Goal: Information Seeking & Learning: Find specific fact

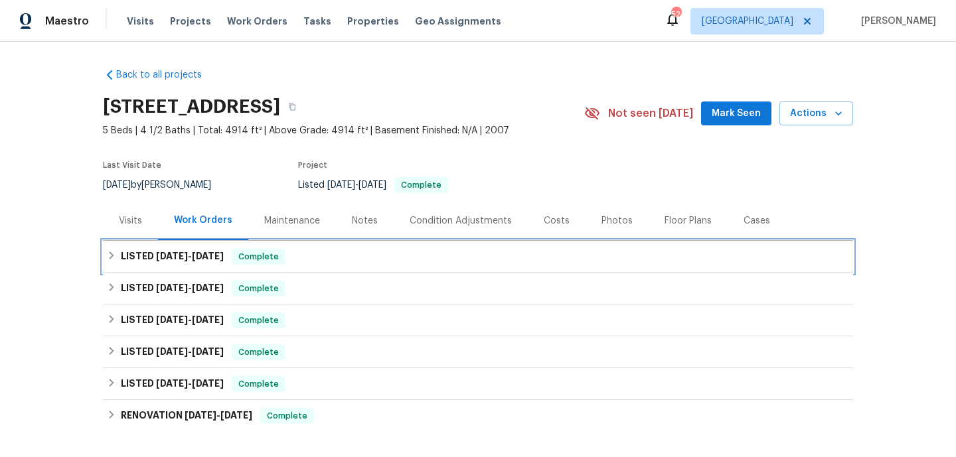
click at [384, 268] on div "LISTED [DATE] - [DATE] Complete" at bounding box center [478, 257] width 750 height 32
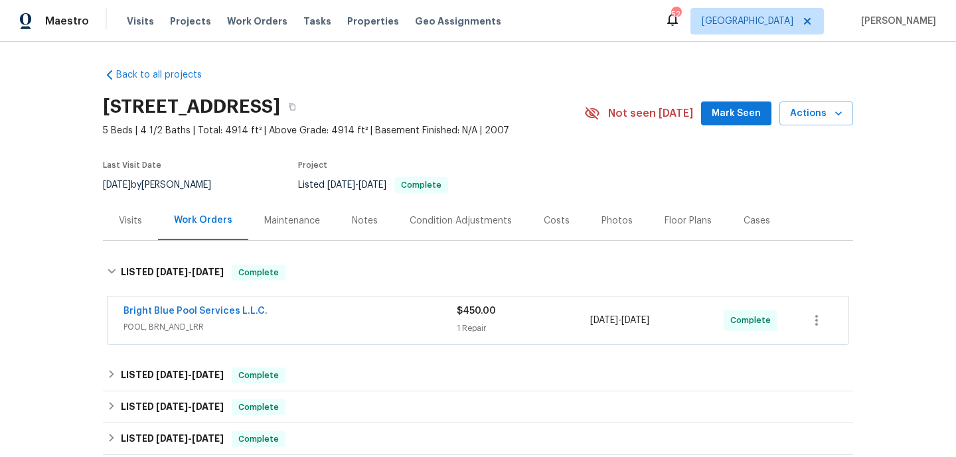
click at [397, 342] on div "Bright Blue Pool Services L.L.C. POOL, BRN_AND_LRR $450.00 1 Repair [DATE] - [D…" at bounding box center [478, 321] width 741 height 48
click at [402, 320] on div "Bright Blue Pool Services L.L.C." at bounding box center [289, 313] width 333 height 16
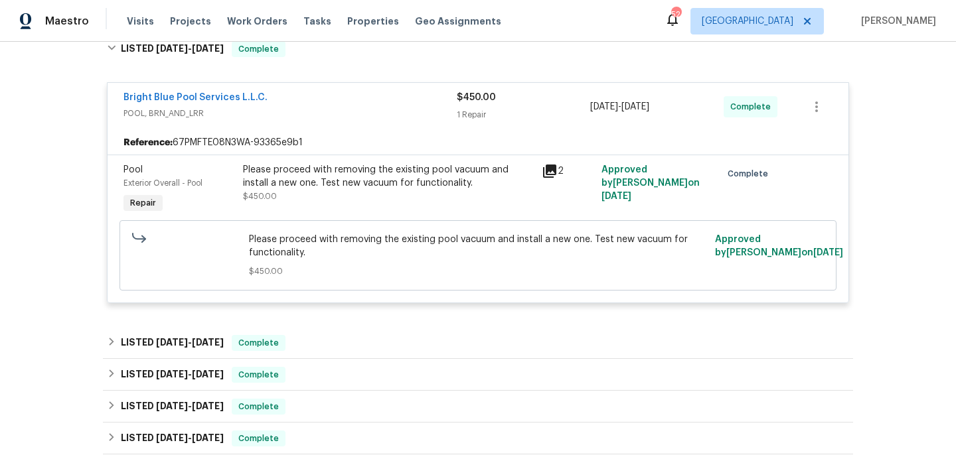
scroll to position [228, 0]
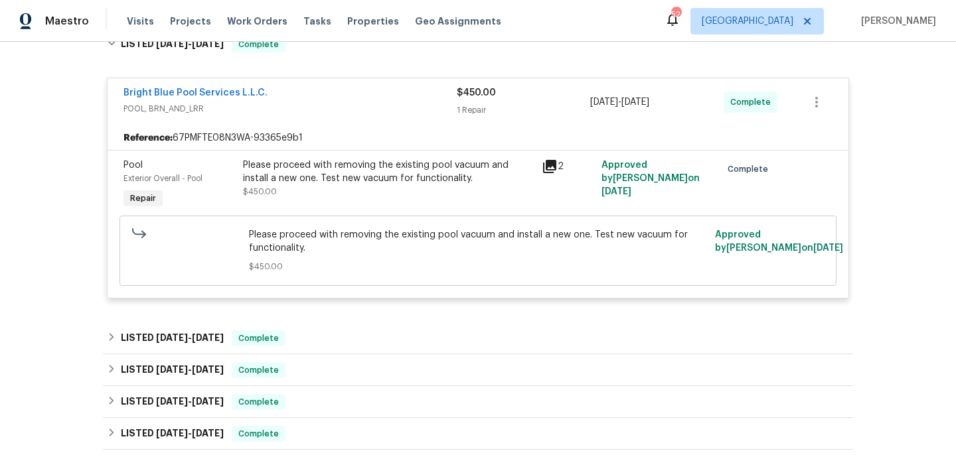
click at [402, 320] on div "Back to all projects [STREET_ADDRESS] 5 Beds | 4 1/2 Baths | Total: 4914 ft² | …" at bounding box center [478, 217] width 750 height 776
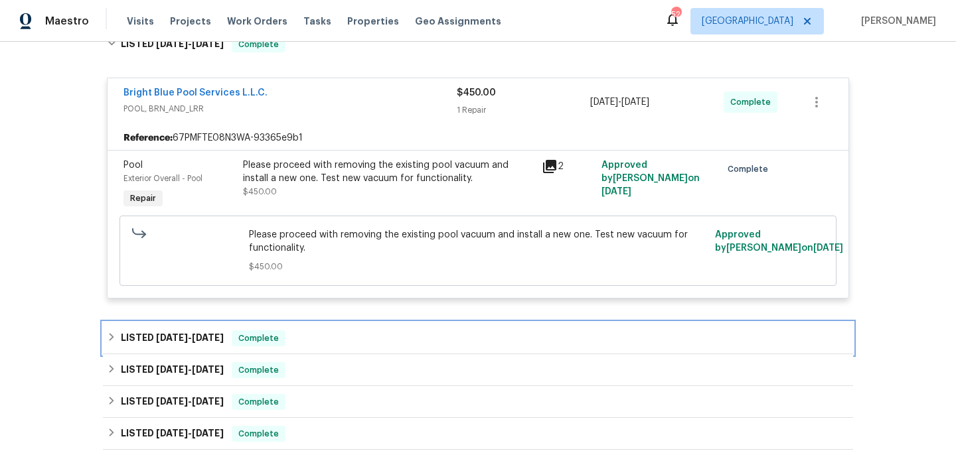
click at [399, 330] on div "LISTED [DATE] - [DATE] Complete" at bounding box center [478, 339] width 750 height 32
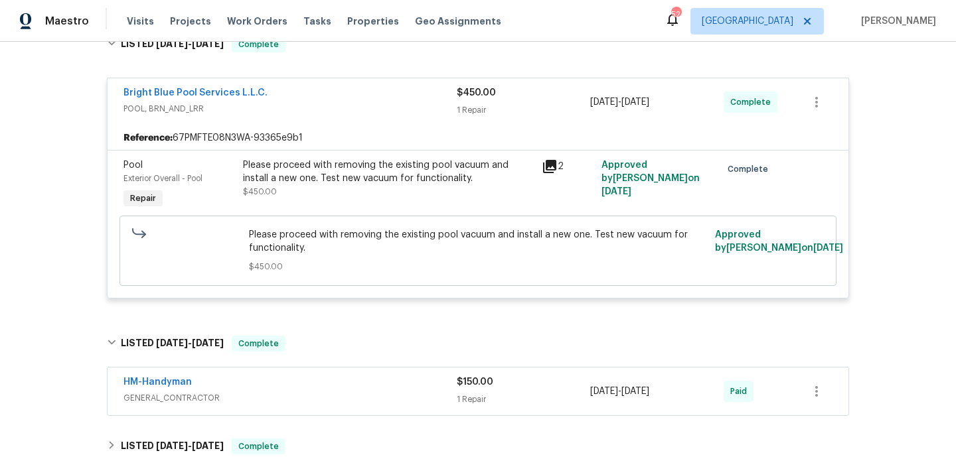
click at [405, 390] on div "HM-Handyman" at bounding box center [289, 384] width 333 height 16
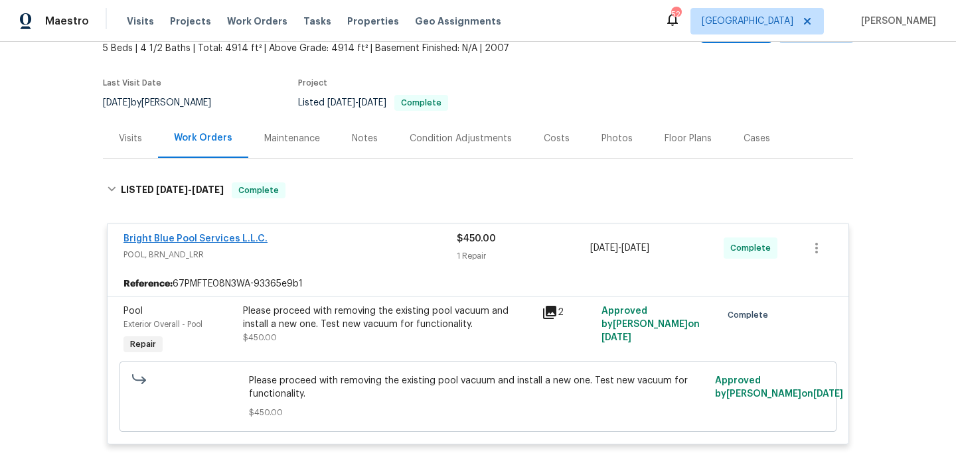
scroll to position [74, 0]
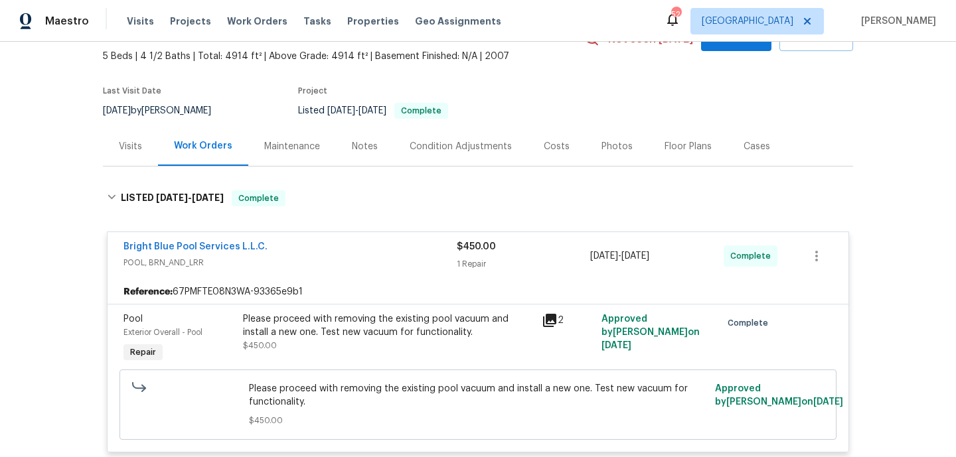
click at [159, 149] on div "Work Orders" at bounding box center [203, 146] width 90 height 39
click at [142, 150] on div "Visits" at bounding box center [130, 146] width 55 height 39
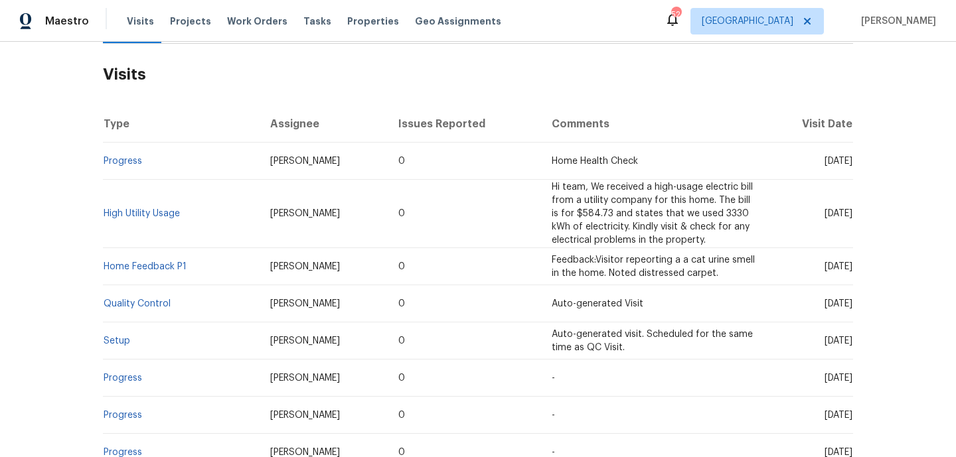
scroll to position [202, 0]
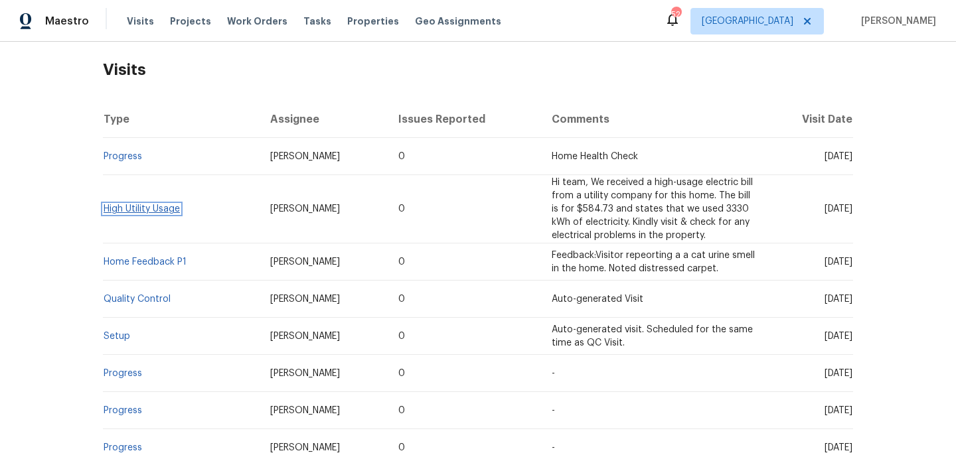
click at [128, 208] on link "High Utility Usage" at bounding box center [142, 208] width 76 height 9
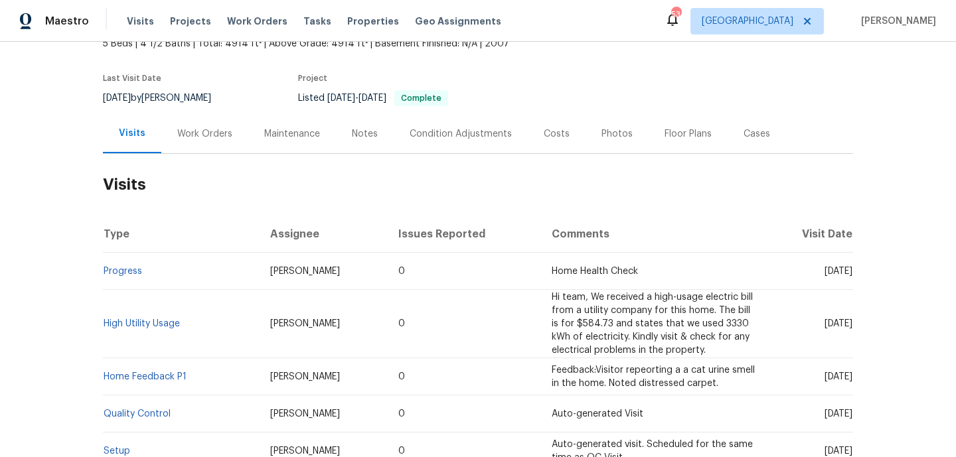
scroll to position [155, 0]
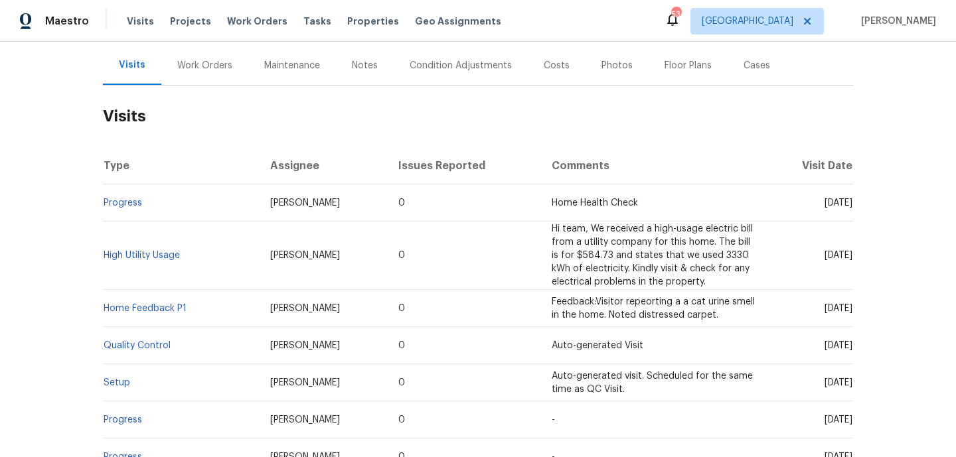
click at [206, 78] on div "Work Orders" at bounding box center [204, 65] width 87 height 39
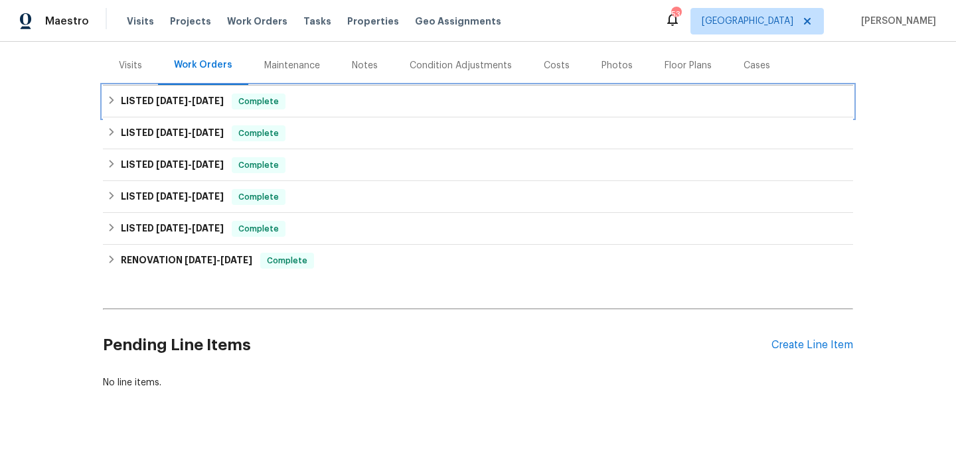
click at [305, 108] on div "LISTED [DATE] - [DATE] Complete" at bounding box center [478, 102] width 742 height 16
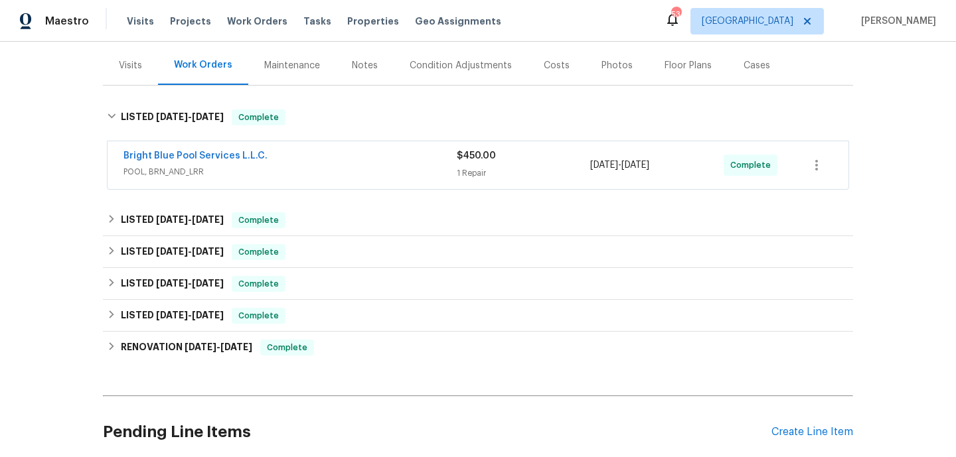
click at [321, 173] on span "POOL, BRN_AND_LRR" at bounding box center [289, 171] width 333 height 13
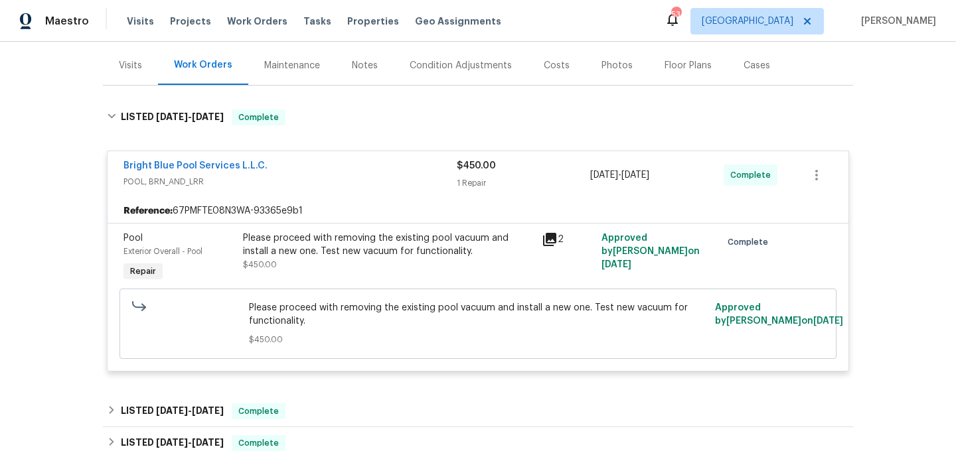
click at [372, 276] on div "Please proceed with removing the existing pool vacuum and install a new one. Te…" at bounding box center [388, 258] width 299 height 61
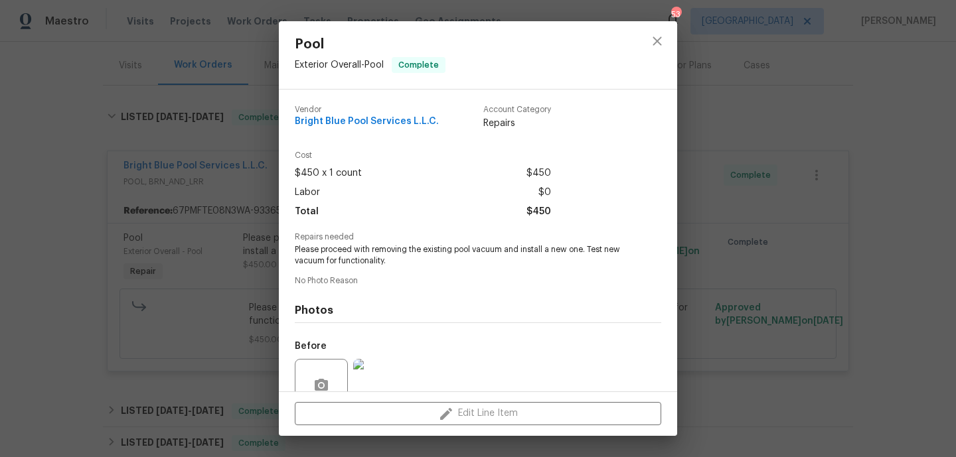
scroll to position [120, 0]
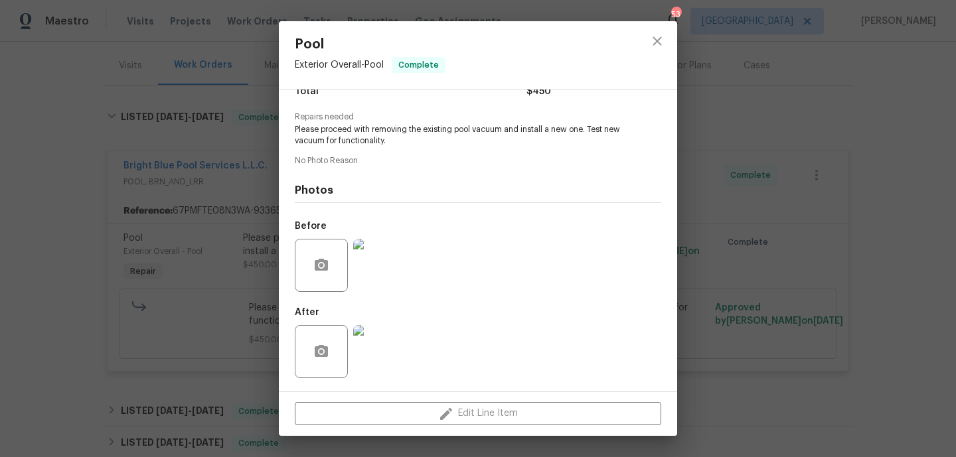
click at [377, 285] on img at bounding box center [379, 265] width 53 height 53
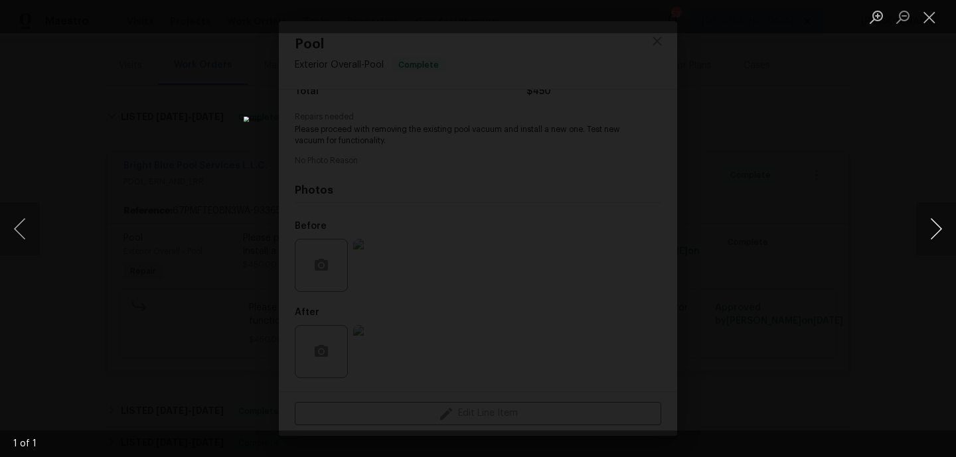
click at [929, 226] on button "Next image" at bounding box center [936, 228] width 40 height 53
click at [936, 222] on button "Next image" at bounding box center [936, 228] width 40 height 53
click at [930, 12] on button "Close lightbox" at bounding box center [929, 16] width 27 height 23
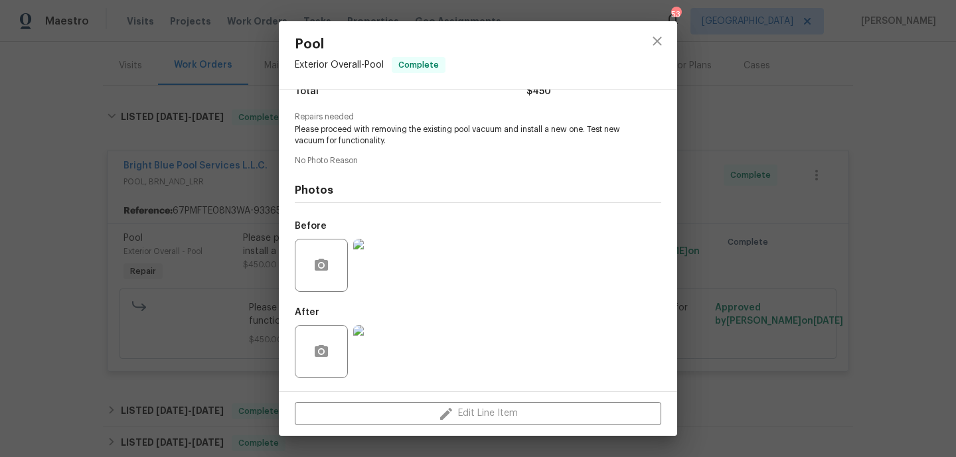
click at [376, 364] on img at bounding box center [379, 351] width 53 height 53
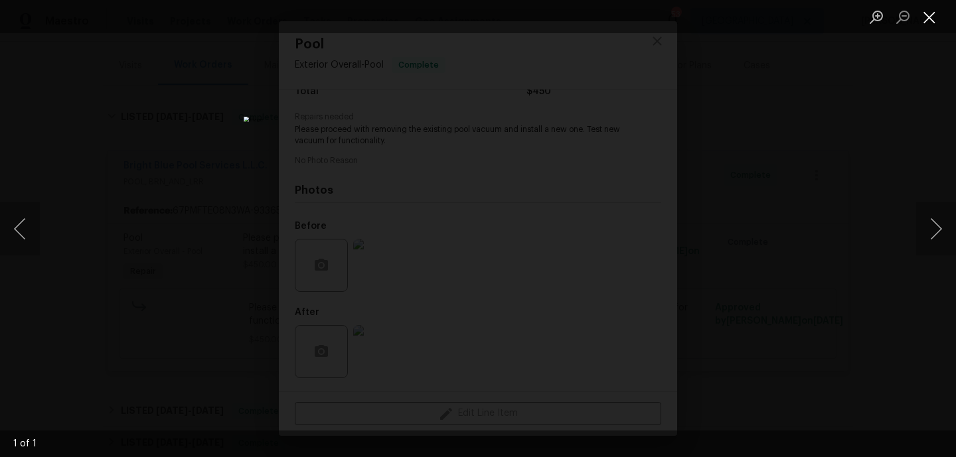
click at [933, 18] on button "Close lightbox" at bounding box center [929, 16] width 27 height 23
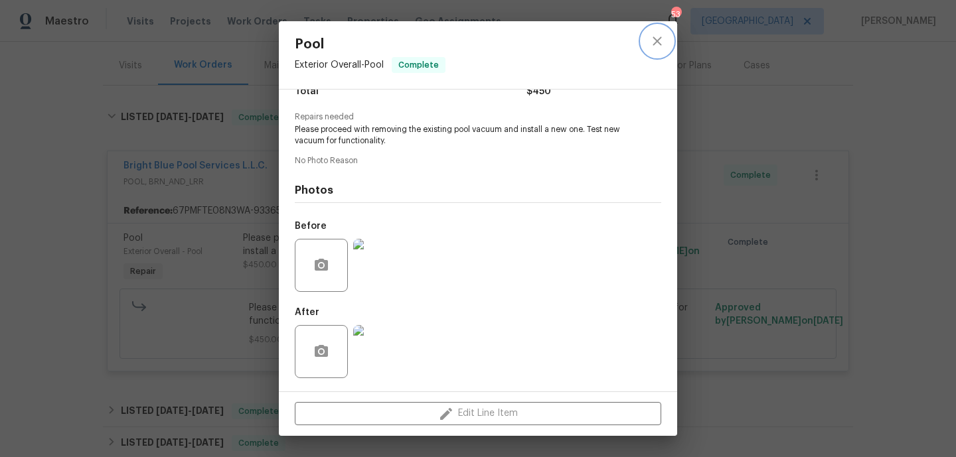
click at [656, 49] on button "close" at bounding box center [657, 41] width 32 height 32
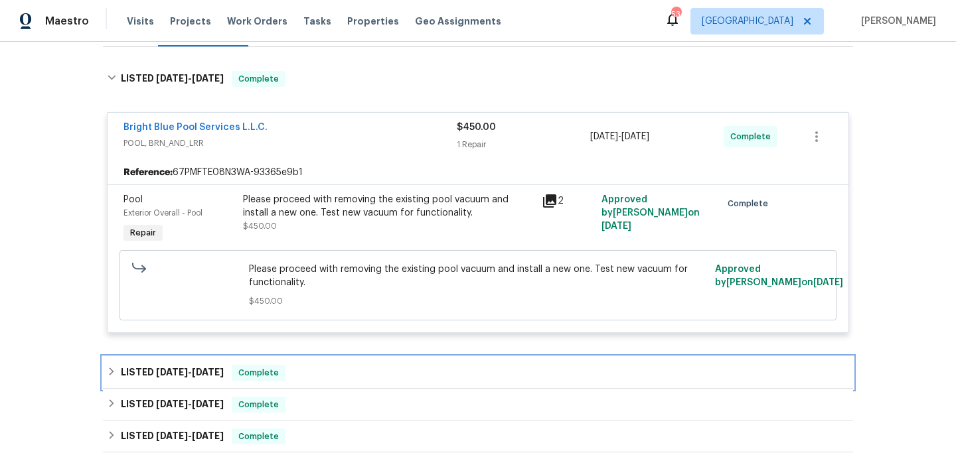
click at [363, 369] on div "LISTED [DATE] - [DATE] Complete" at bounding box center [478, 373] width 742 height 16
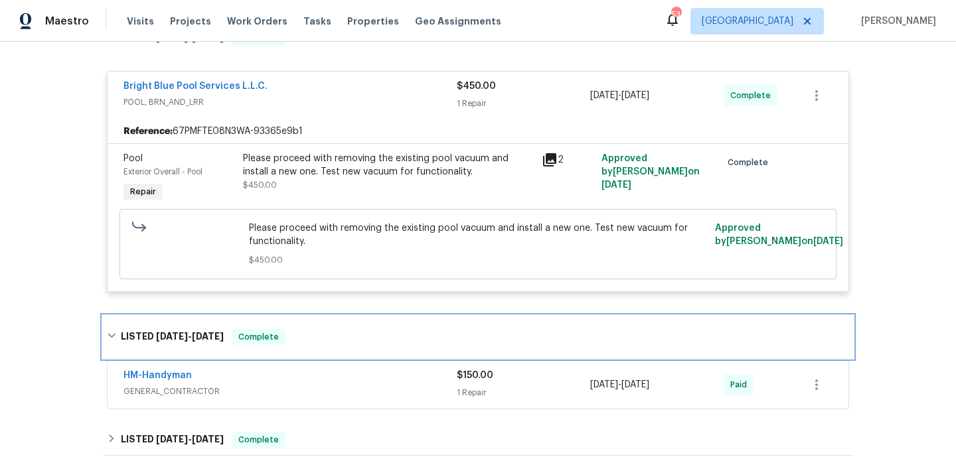
scroll to position [276, 0]
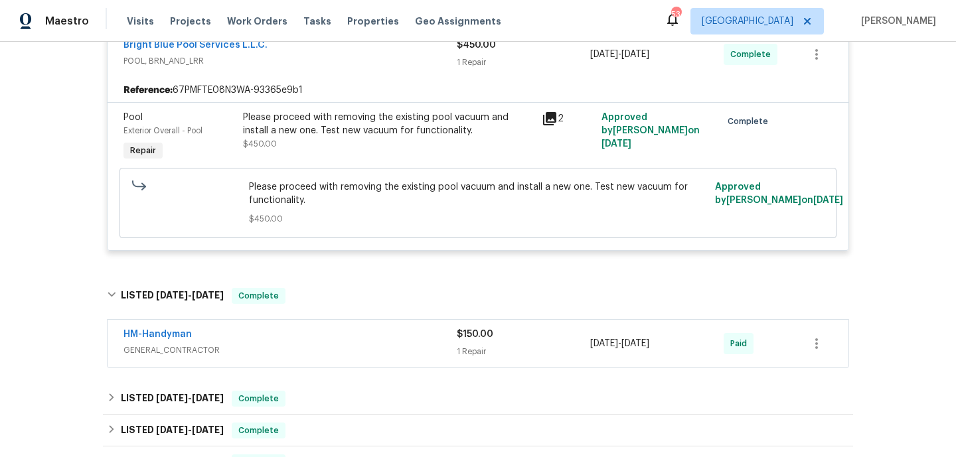
click at [368, 336] on div "HM-Handyman" at bounding box center [289, 336] width 333 height 16
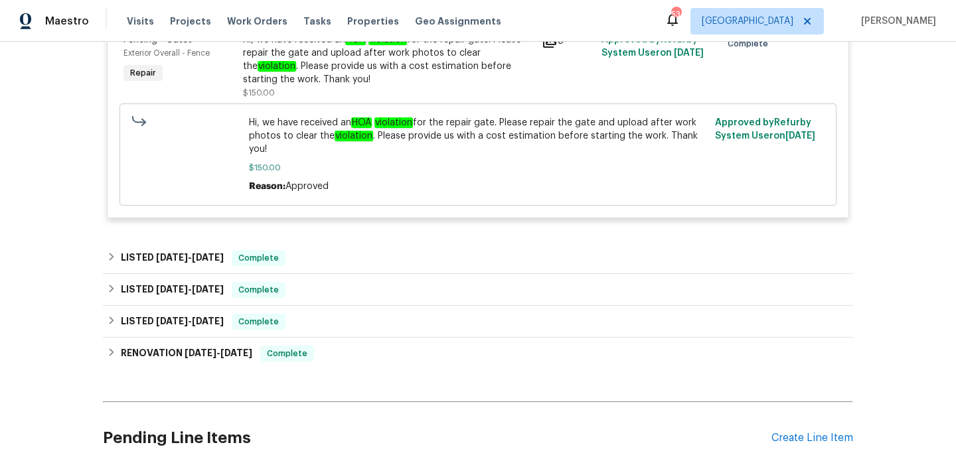
scroll to position [747, 0]
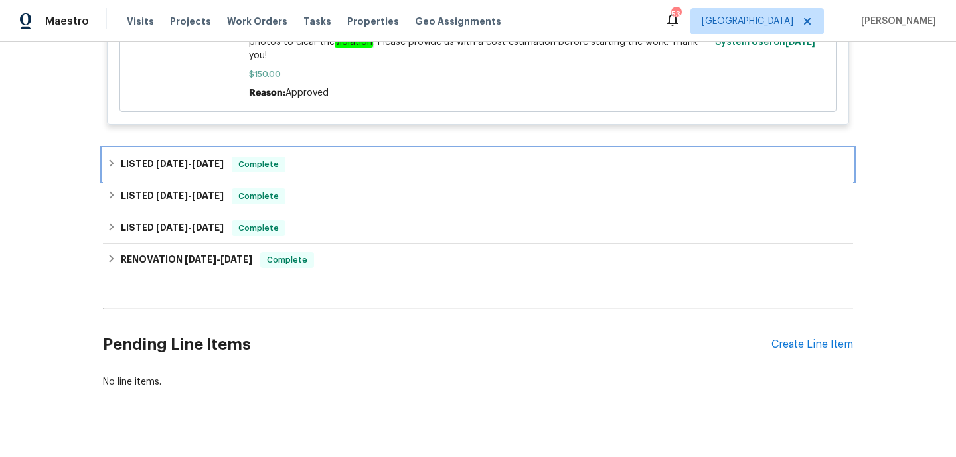
click at [334, 160] on div "LISTED [DATE] - [DATE] Complete" at bounding box center [478, 165] width 742 height 16
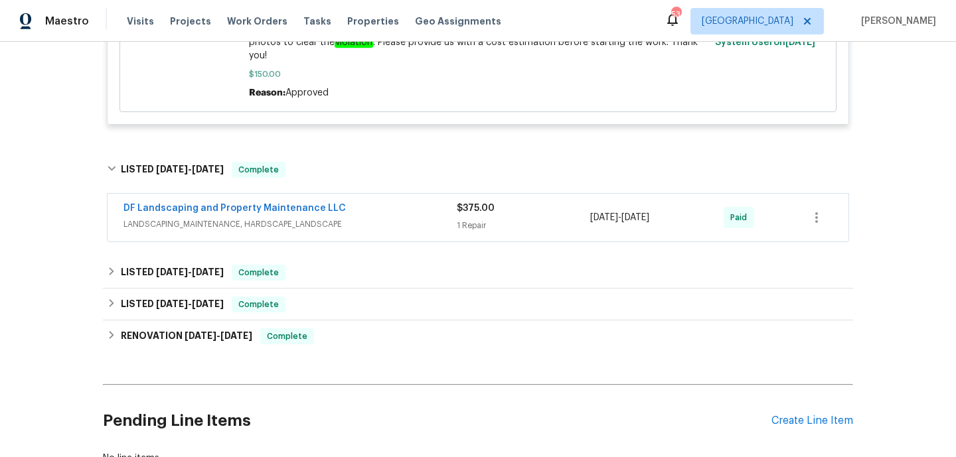
click at [356, 223] on span "LANDSCAPING_MAINTENANCE, HARDSCAPE_LANDSCAPE" at bounding box center [289, 224] width 333 height 13
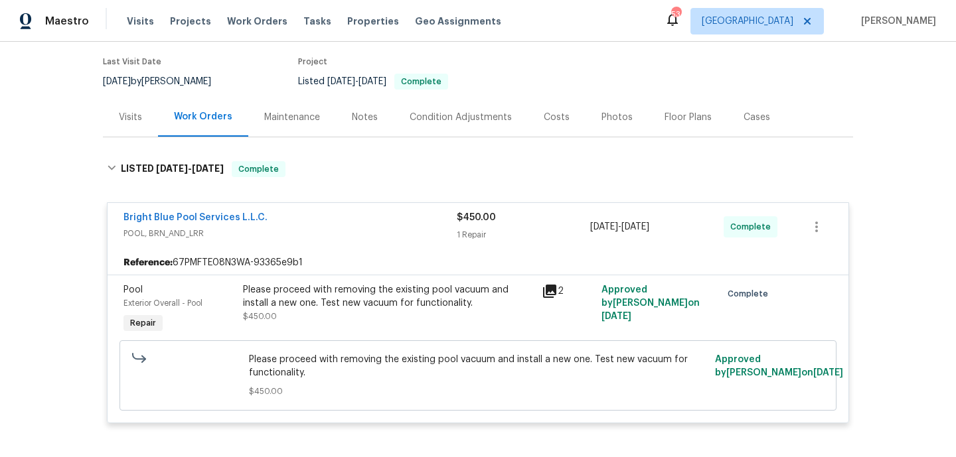
scroll to position [0, 0]
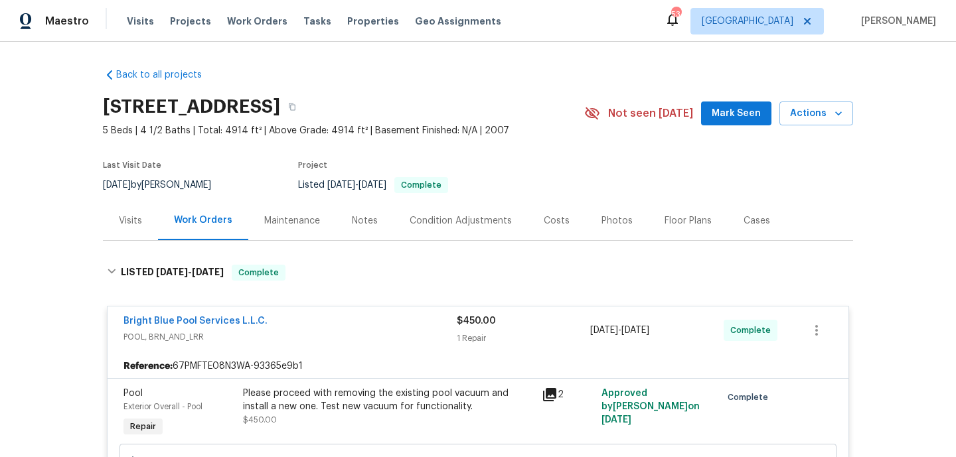
click at [136, 228] on div "Visits" at bounding box center [130, 220] width 55 height 39
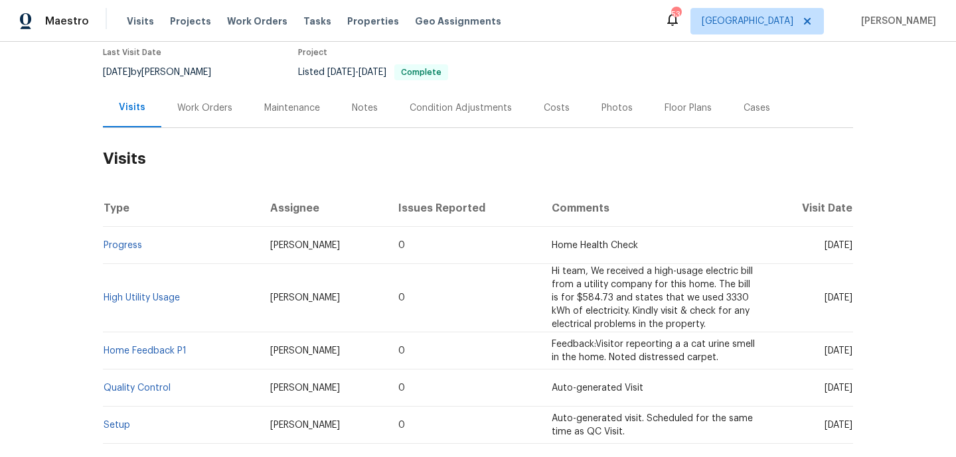
scroll to position [99, 0]
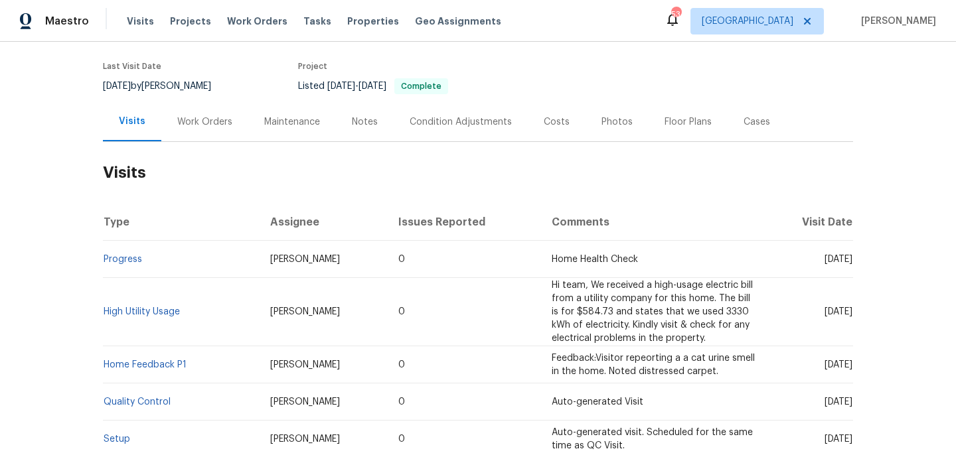
click at [202, 123] on div "Work Orders" at bounding box center [204, 121] width 55 height 13
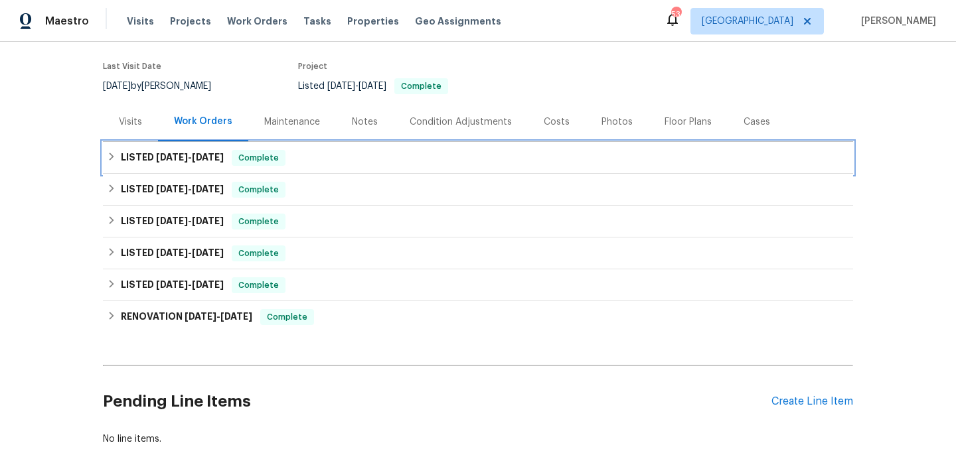
click at [317, 165] on div "LISTED [DATE] - [DATE] Complete" at bounding box center [478, 158] width 742 height 16
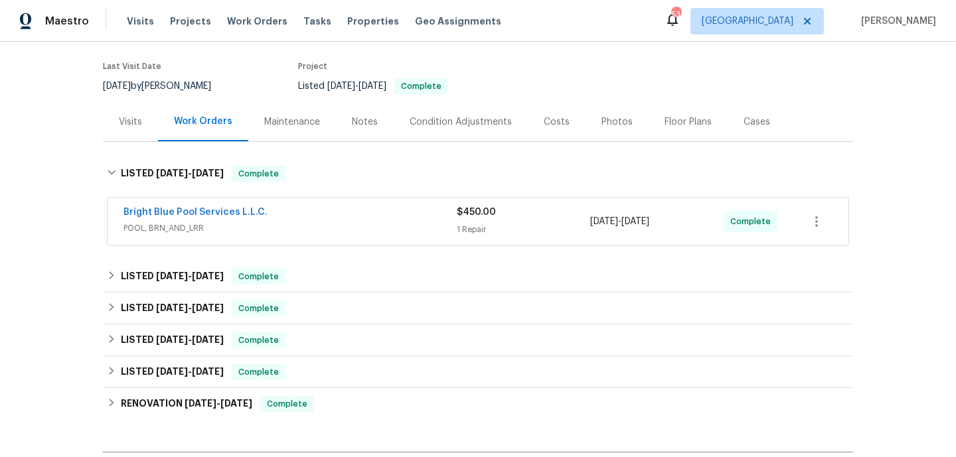
click at [327, 214] on div "Bright Blue Pool Services L.L.C." at bounding box center [289, 214] width 333 height 16
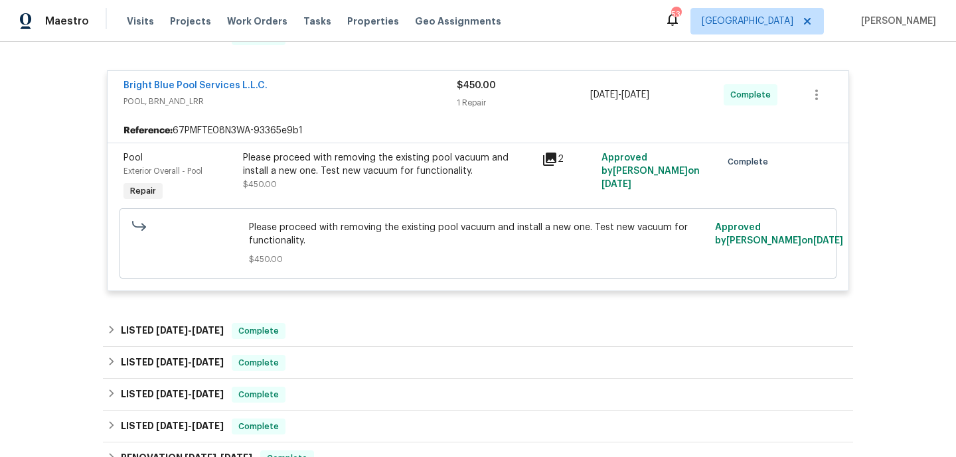
scroll to position [293, 0]
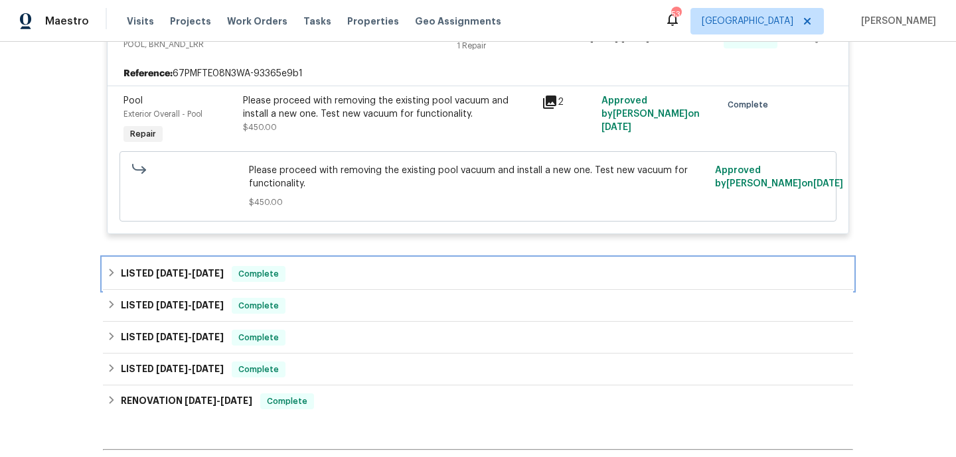
click at [326, 271] on div "LISTED [DATE] - [DATE] Complete" at bounding box center [478, 274] width 742 height 16
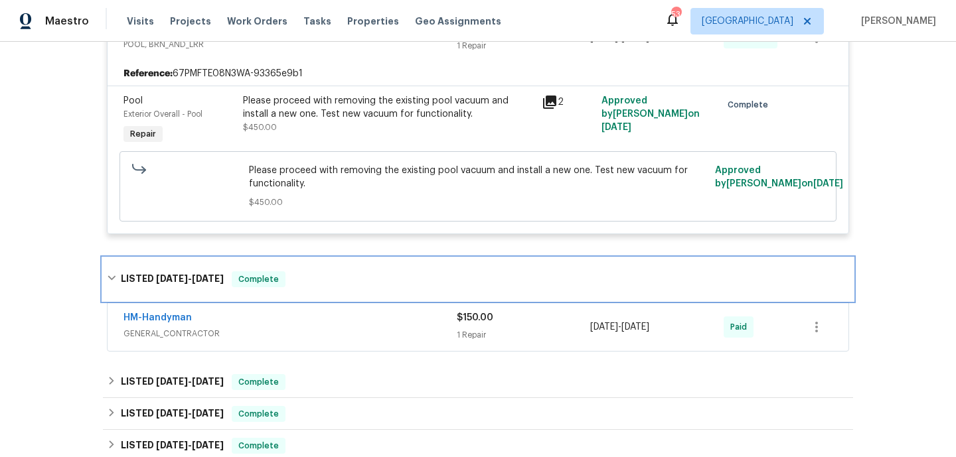
scroll to position [349, 0]
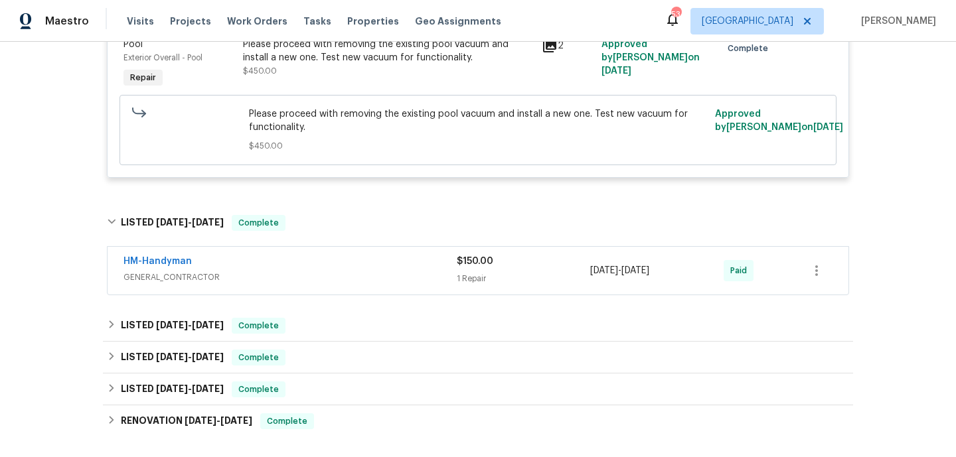
click at [326, 271] on span "GENERAL_CONTRACTOR" at bounding box center [289, 277] width 333 height 13
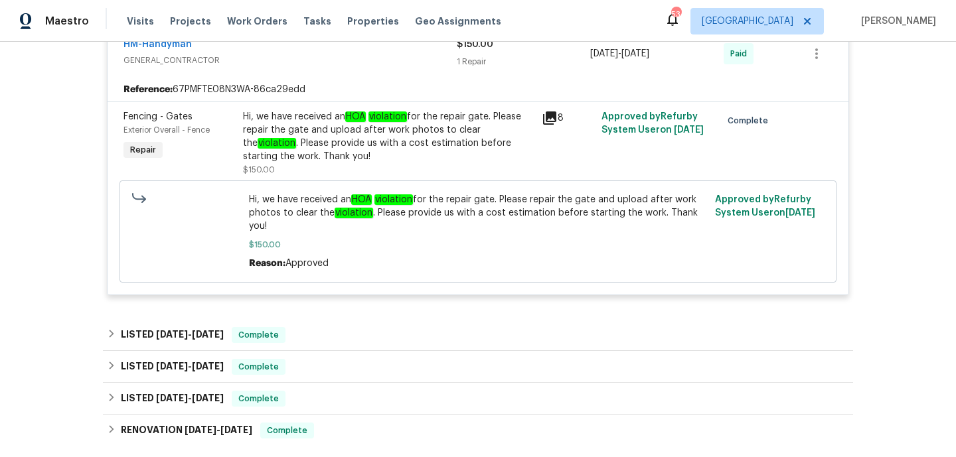
scroll to position [701, 0]
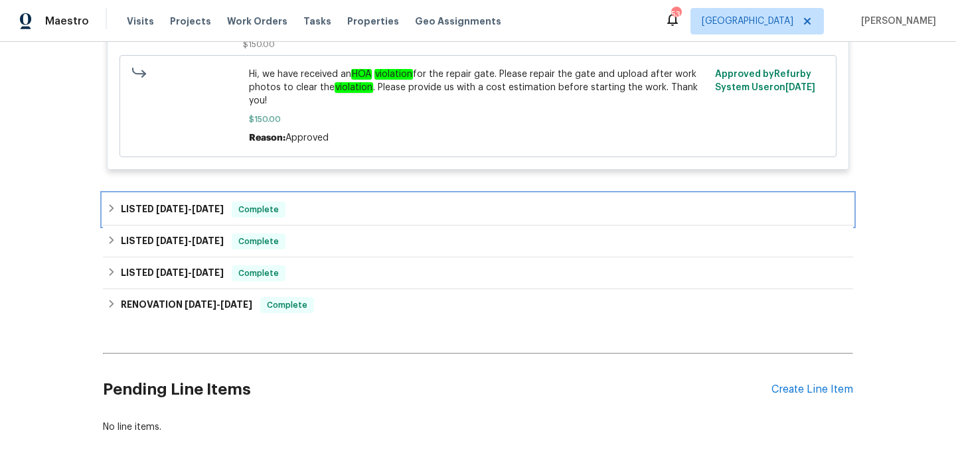
click at [338, 202] on div "LISTED [DATE] - [DATE] Complete" at bounding box center [478, 210] width 742 height 16
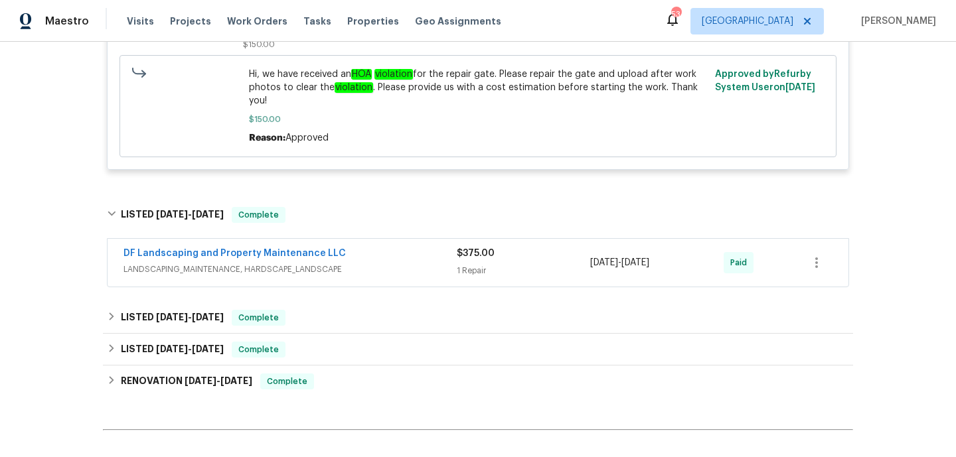
click at [349, 286] on div "DF Landscaping and Property Maintenance LLC LANDSCAPING_MAINTENANCE, HARDSCAPE_…" at bounding box center [478, 263] width 741 height 48
click at [365, 273] on span "LANDSCAPING_MAINTENANCE, HARDSCAPE_LANDSCAPE" at bounding box center [289, 269] width 333 height 13
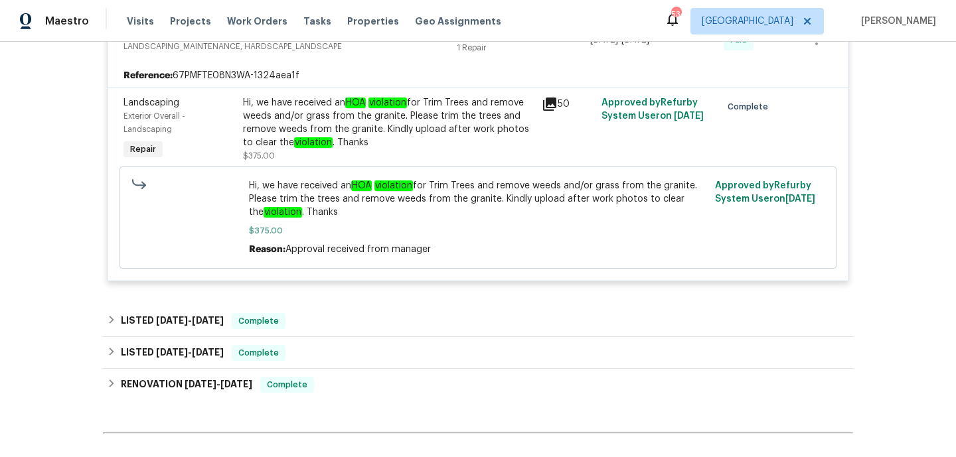
scroll to position [958, 0]
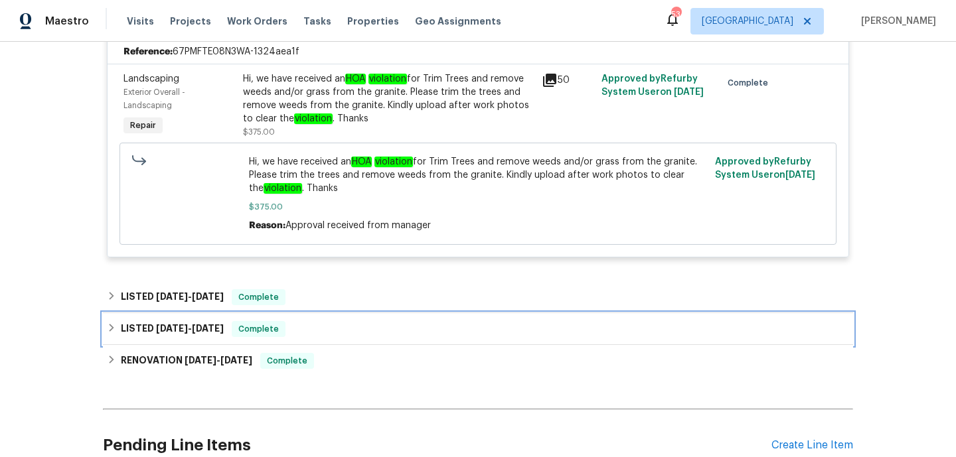
click at [350, 321] on div "LISTED 4/30/25 - 5/5/25 Complete" at bounding box center [478, 329] width 750 height 32
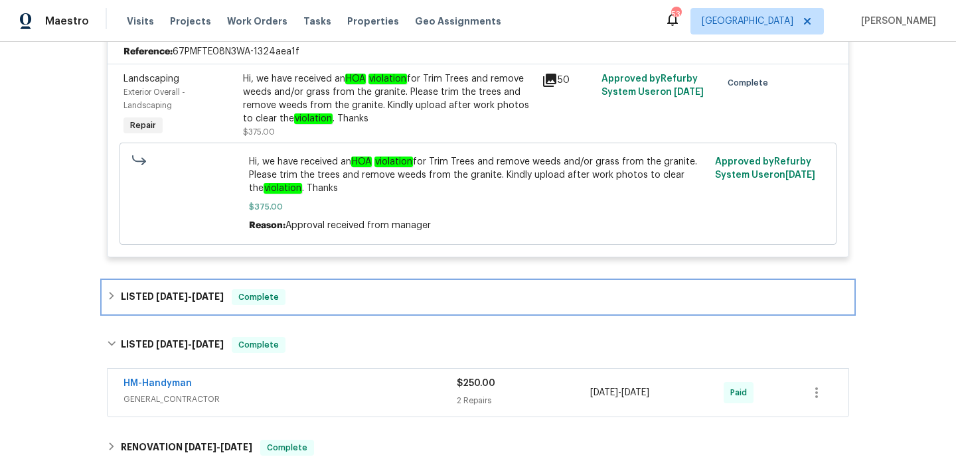
click at [354, 309] on div "LISTED 7/16/25 - 7/18/25 Complete" at bounding box center [478, 297] width 750 height 32
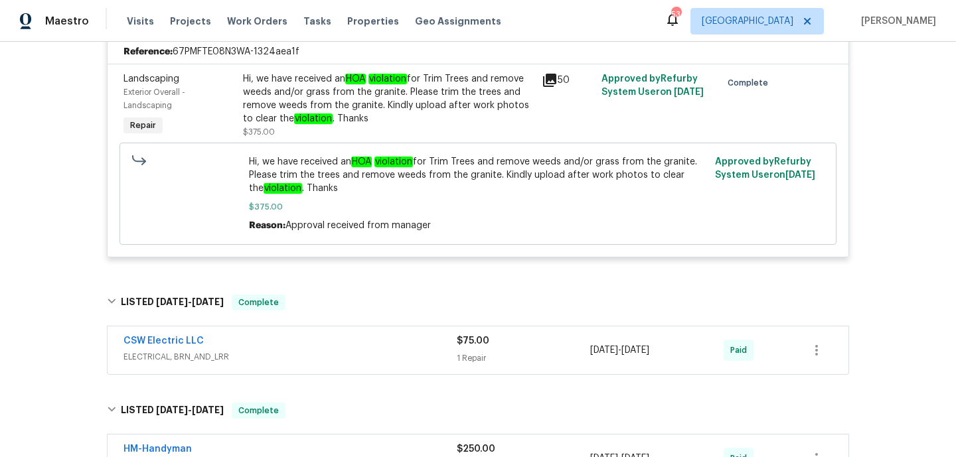
click at [370, 364] on span "ELECTRICAL, BRN_AND_LRR" at bounding box center [289, 356] width 333 height 13
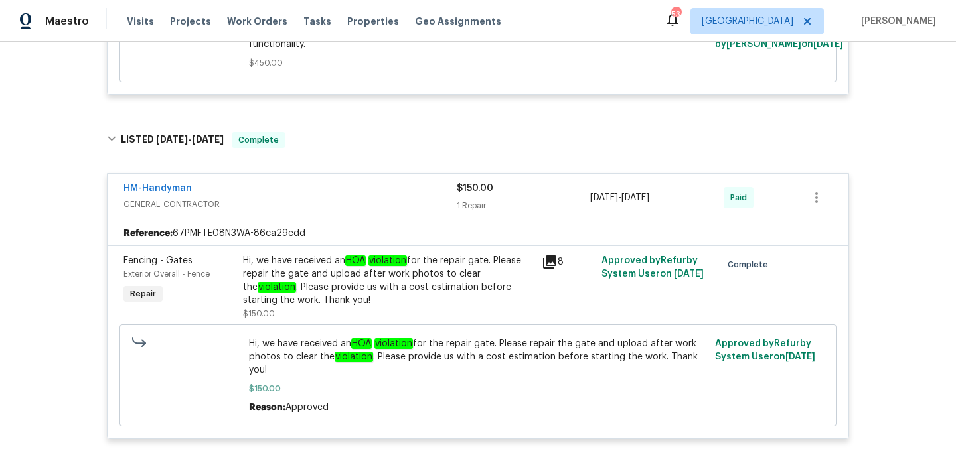
scroll to position [232, 0]
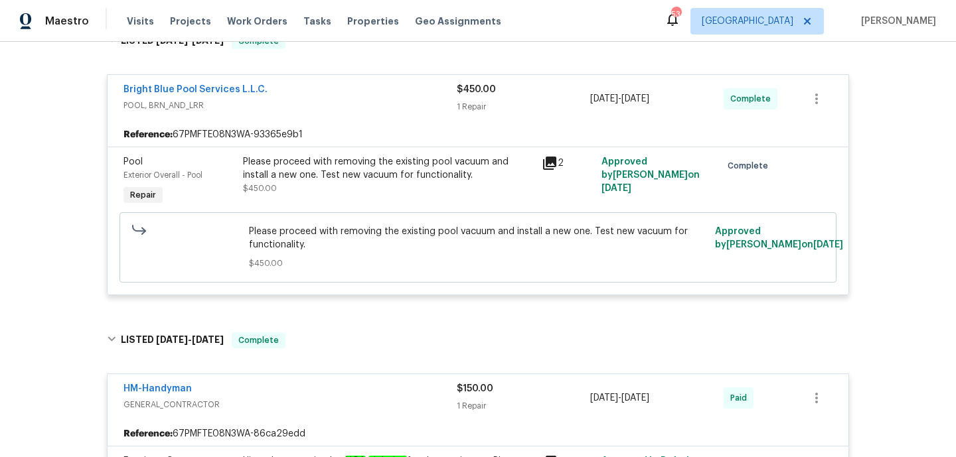
click at [344, 163] on div "Please proceed with removing the existing pool vacuum and install a new one. Te…" at bounding box center [388, 168] width 291 height 27
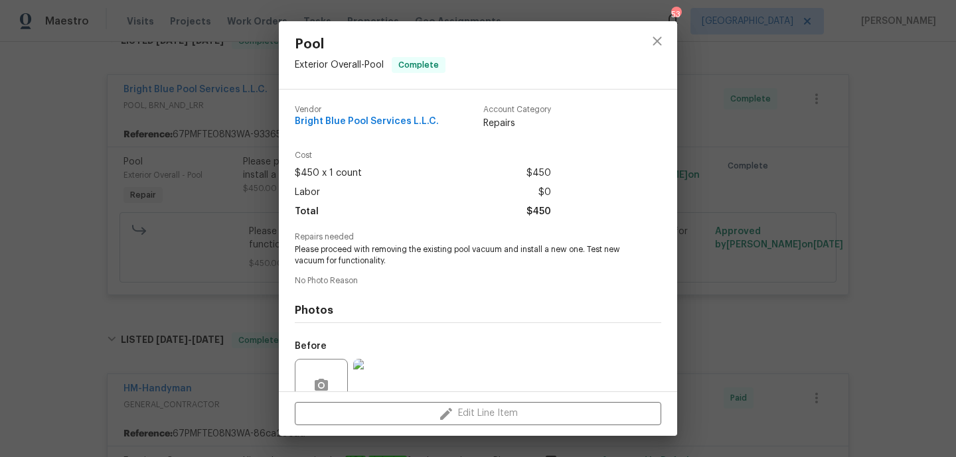
click at [484, 246] on span "Please proceed with removing the existing pool vacuum and install a new one. Te…" at bounding box center [460, 255] width 330 height 23
copy span "vacuum"
click at [652, 33] on button "close" at bounding box center [657, 41] width 32 height 32
